Goal: Task Accomplishment & Management: Use online tool/utility

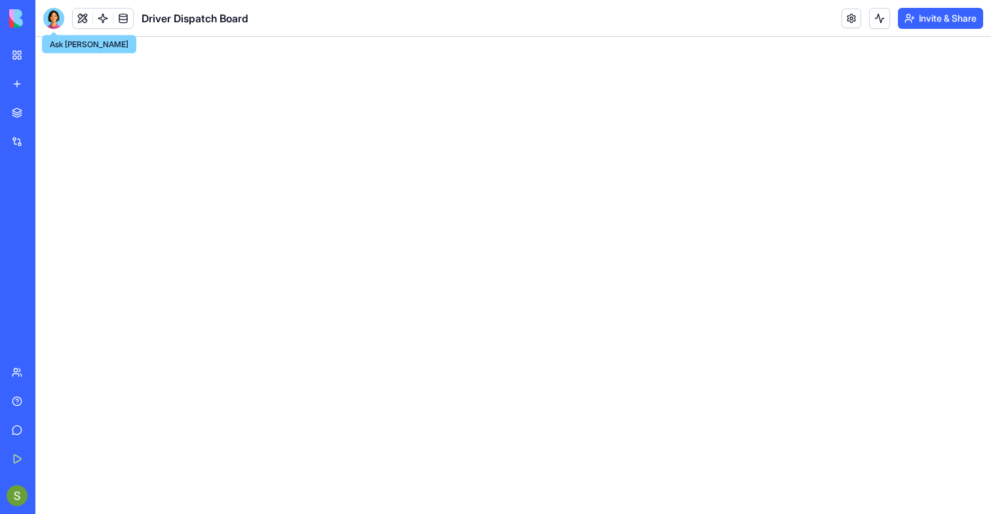
click at [62, 22] on div at bounding box center [53, 18] width 21 height 21
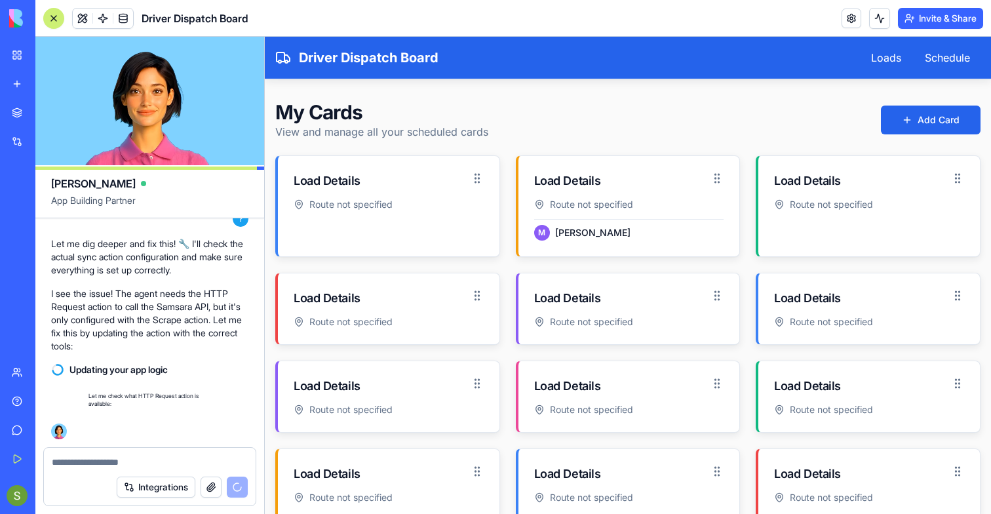
scroll to position [13573, 0]
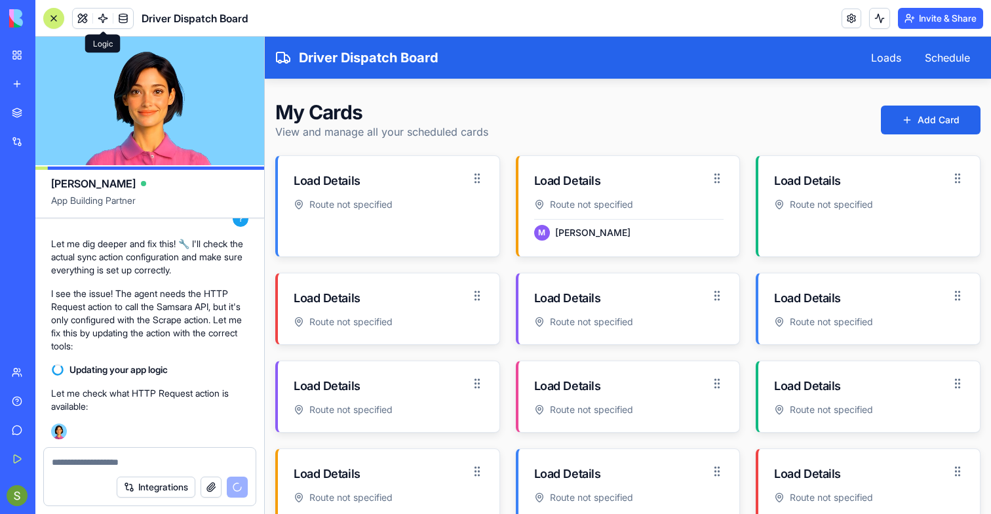
click at [108, 9] on link at bounding box center [103, 19] width 20 height 20
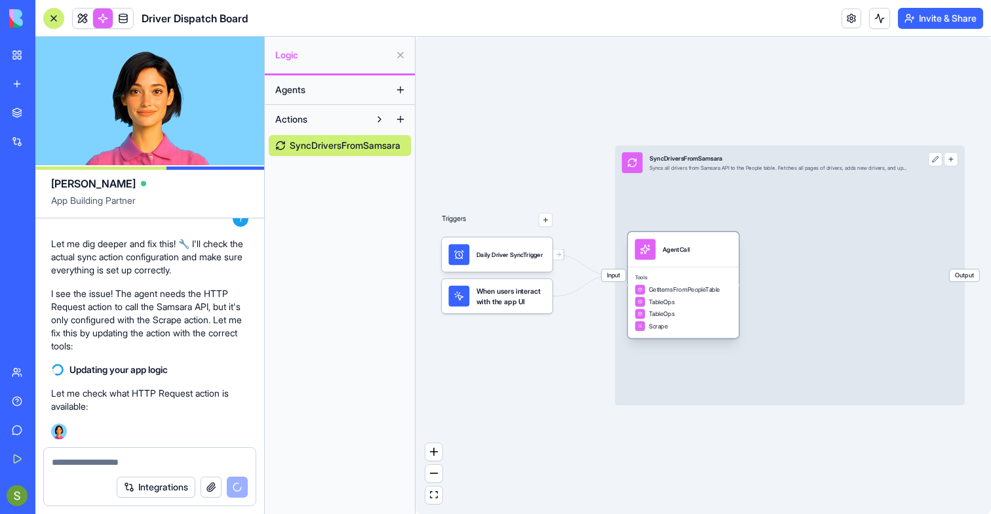
click at [714, 303] on div "TableOps" at bounding box center [683, 301] width 97 height 10
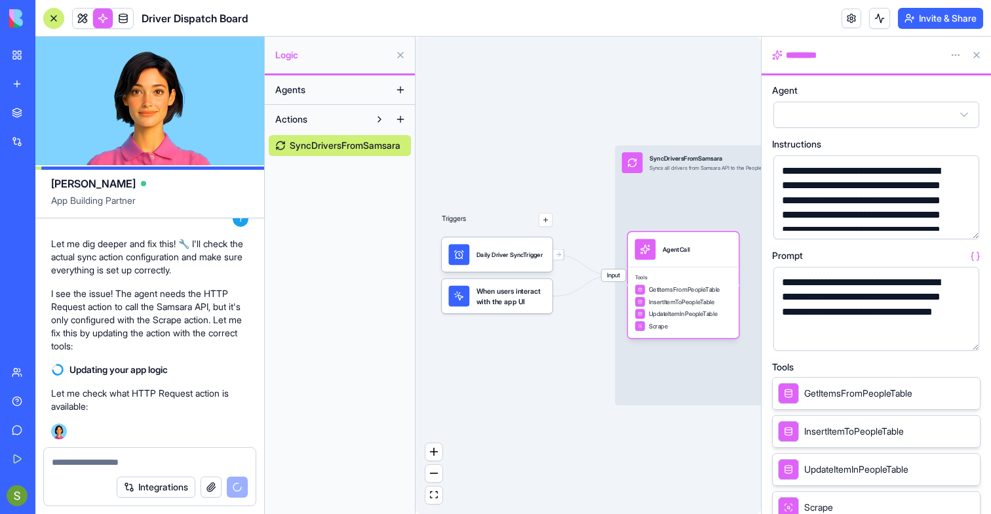
click at [962, 338] on button "button" at bounding box center [966, 337] width 21 height 21
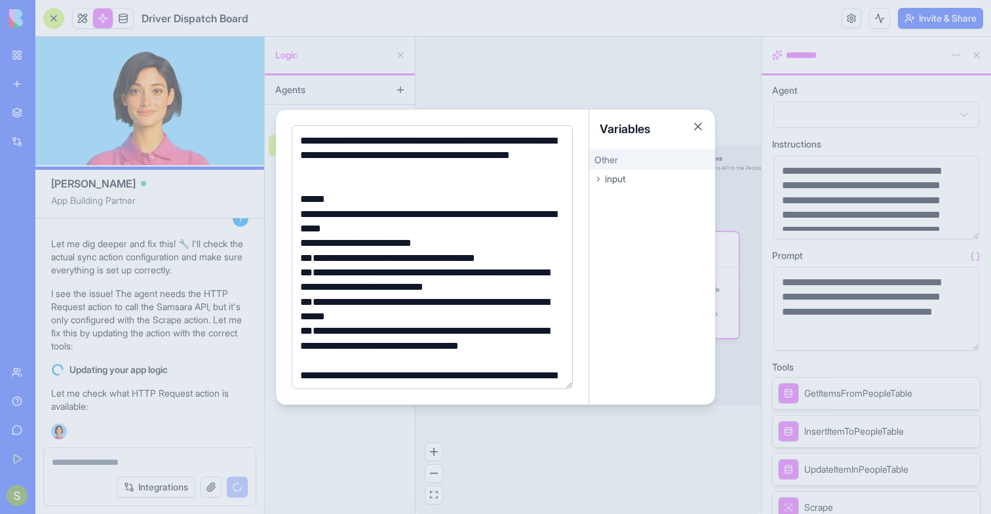
scroll to position [13636, 0]
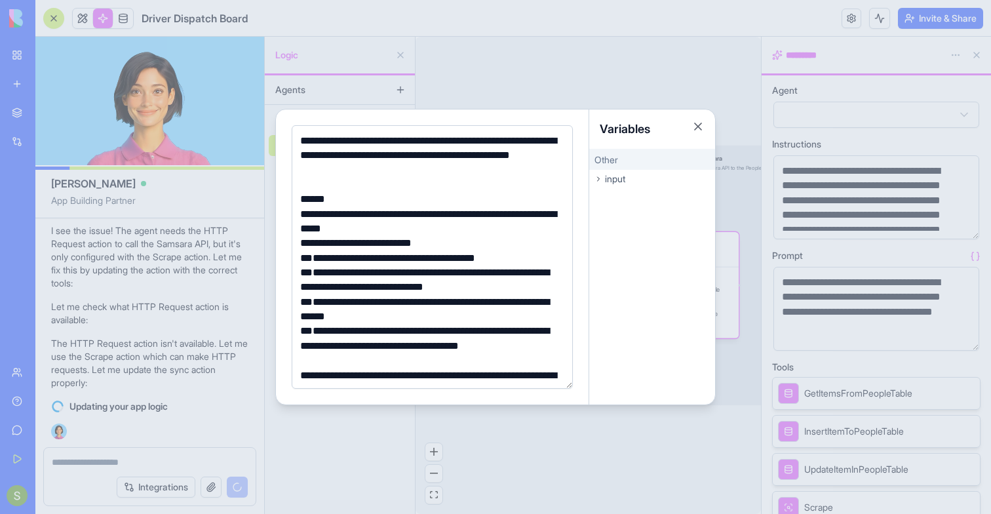
click at [505, 443] on div at bounding box center [495, 257] width 991 height 514
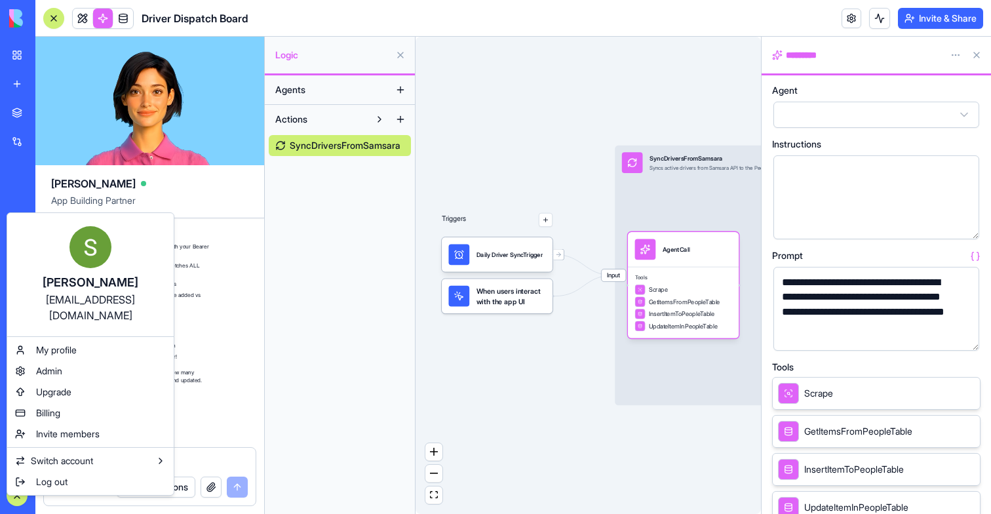
scroll to position [15014, 0]
